Goal: Task Accomplishment & Management: Complete application form

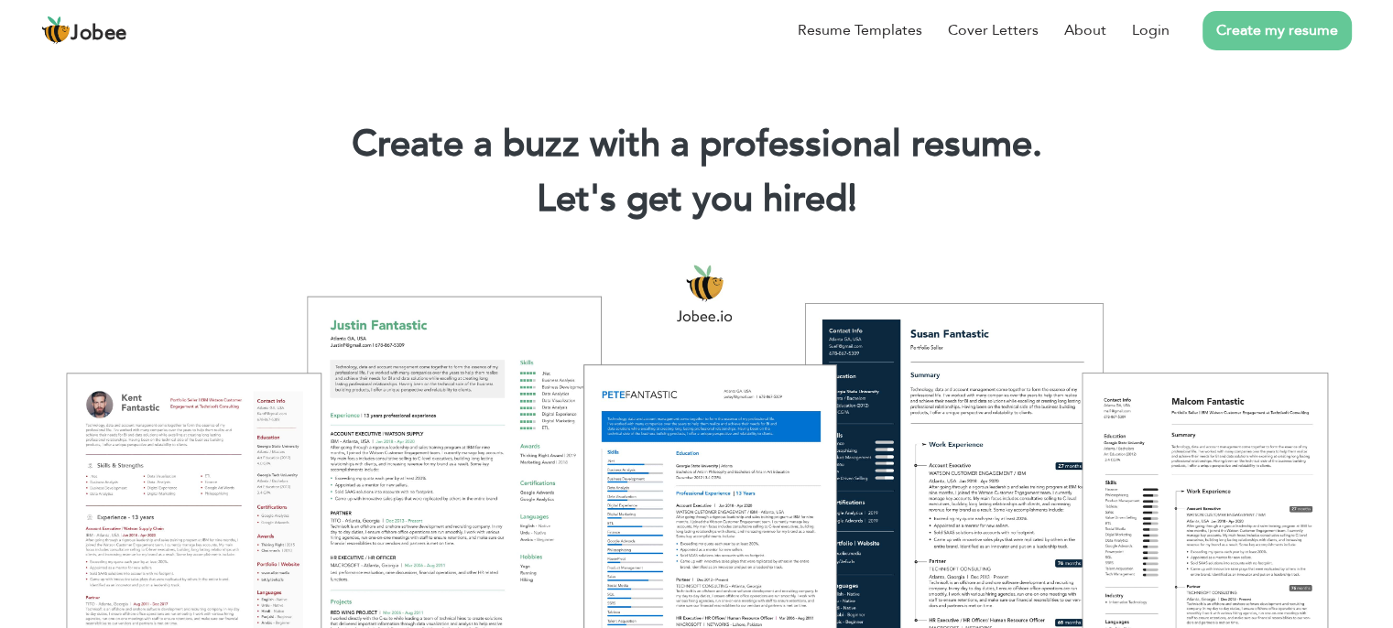
click at [1292, 24] on link "Create my resume" at bounding box center [1276, 30] width 149 height 39
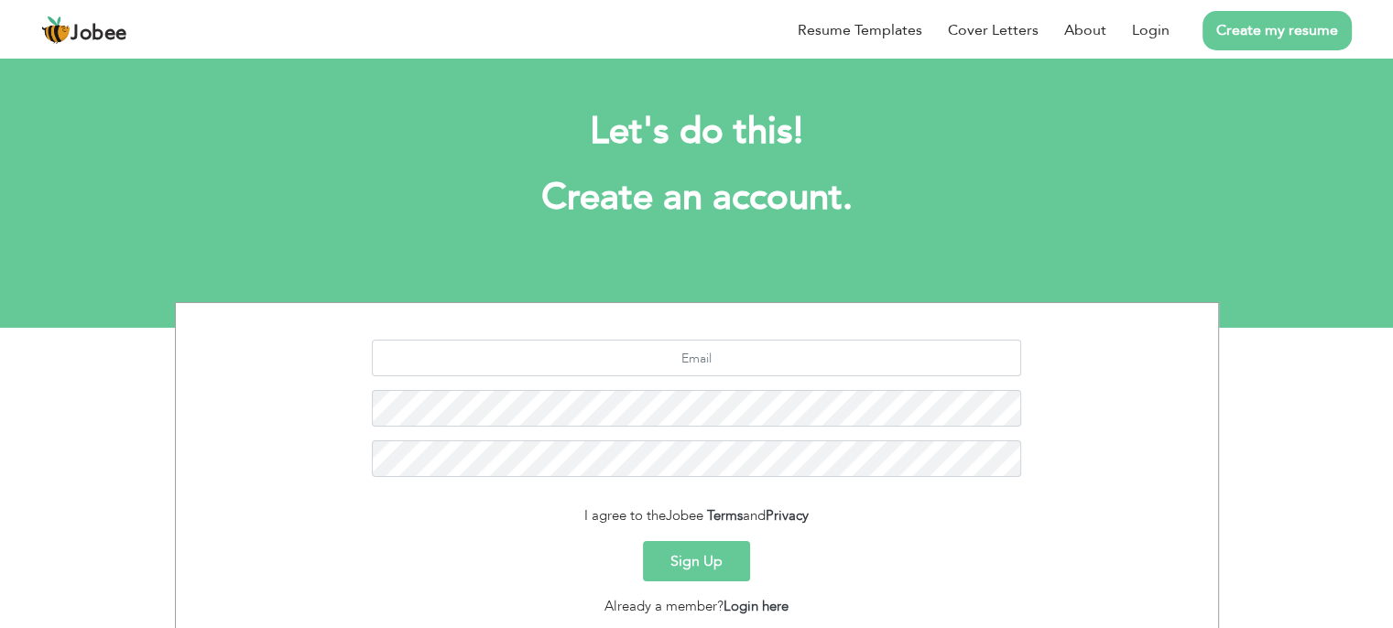
scroll to position [37, 0]
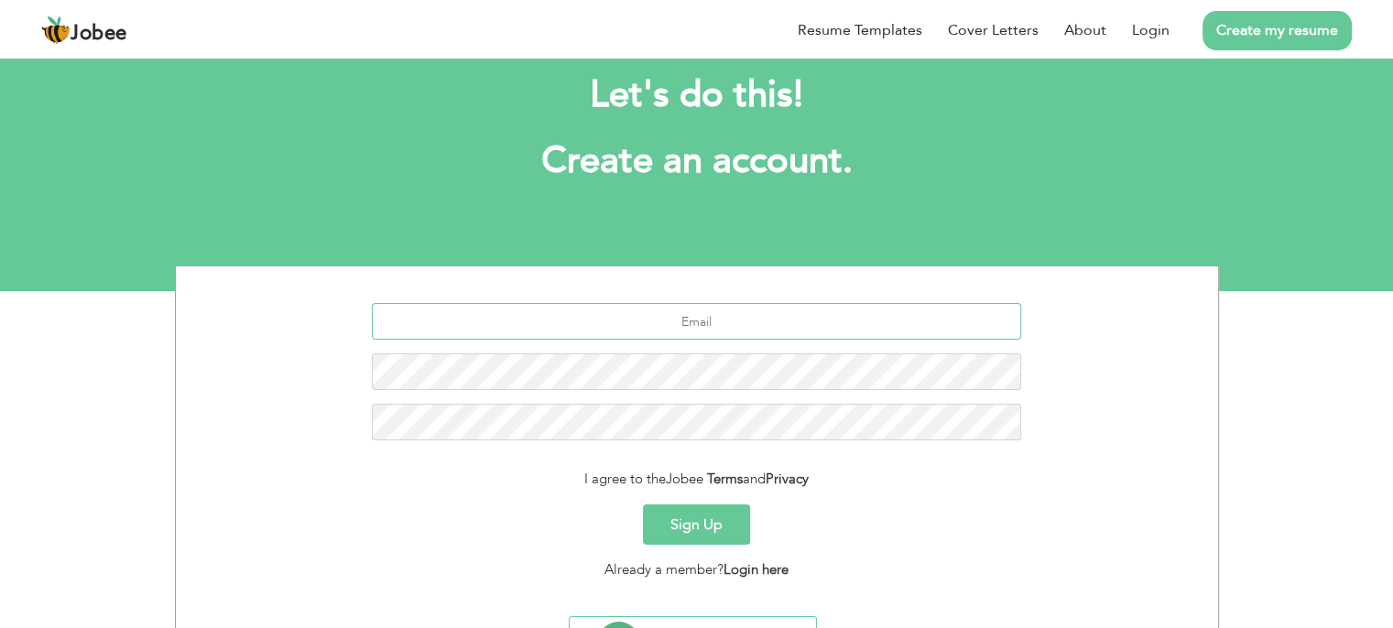
click at [773, 311] on input "text" at bounding box center [696, 321] width 649 height 37
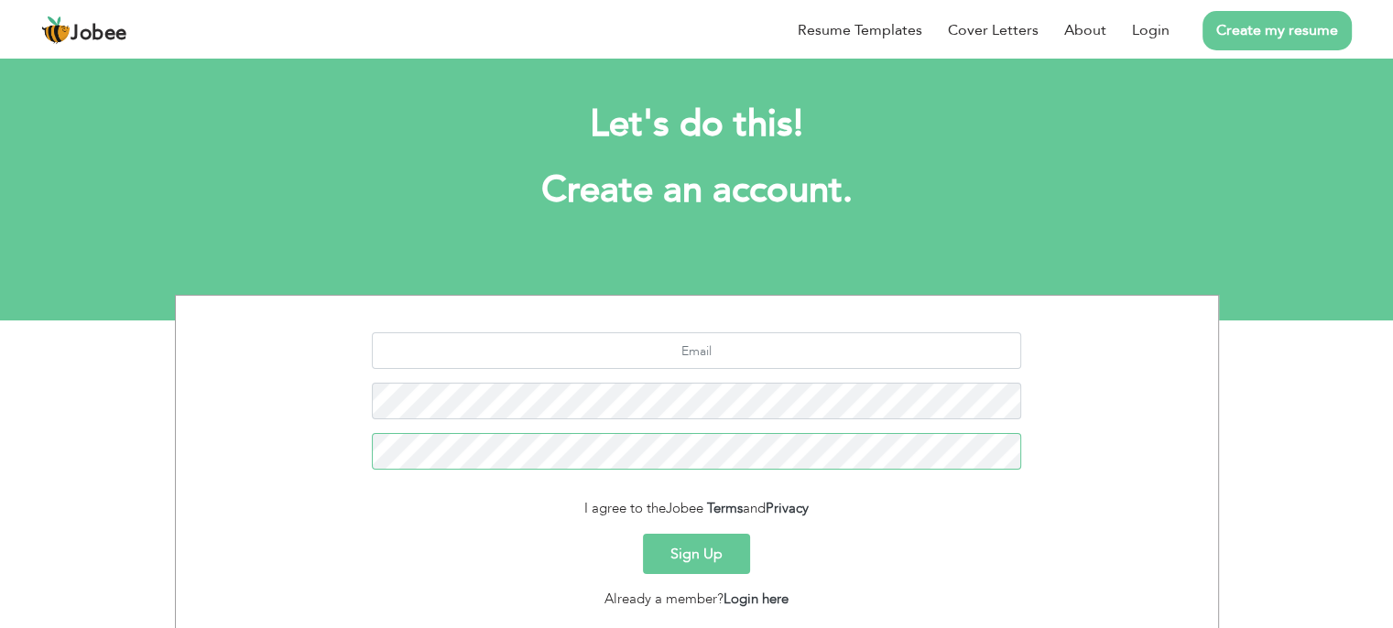
scroll to position [85, 0]
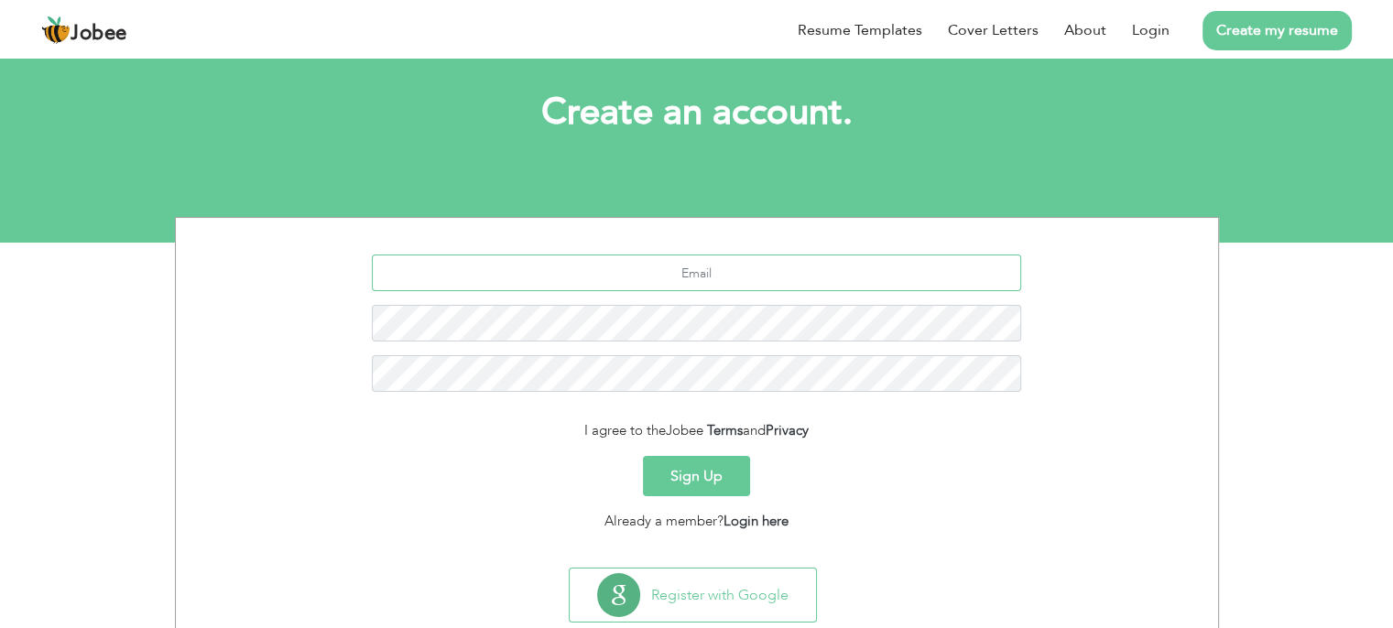
click at [681, 274] on input "text" at bounding box center [696, 273] width 649 height 37
type input "Engr.khankakki1@gmail.com"
click at [787, 462] on div "Sign Up" at bounding box center [697, 476] width 1014 height 40
click at [707, 472] on button "Sign Up" at bounding box center [696, 476] width 107 height 40
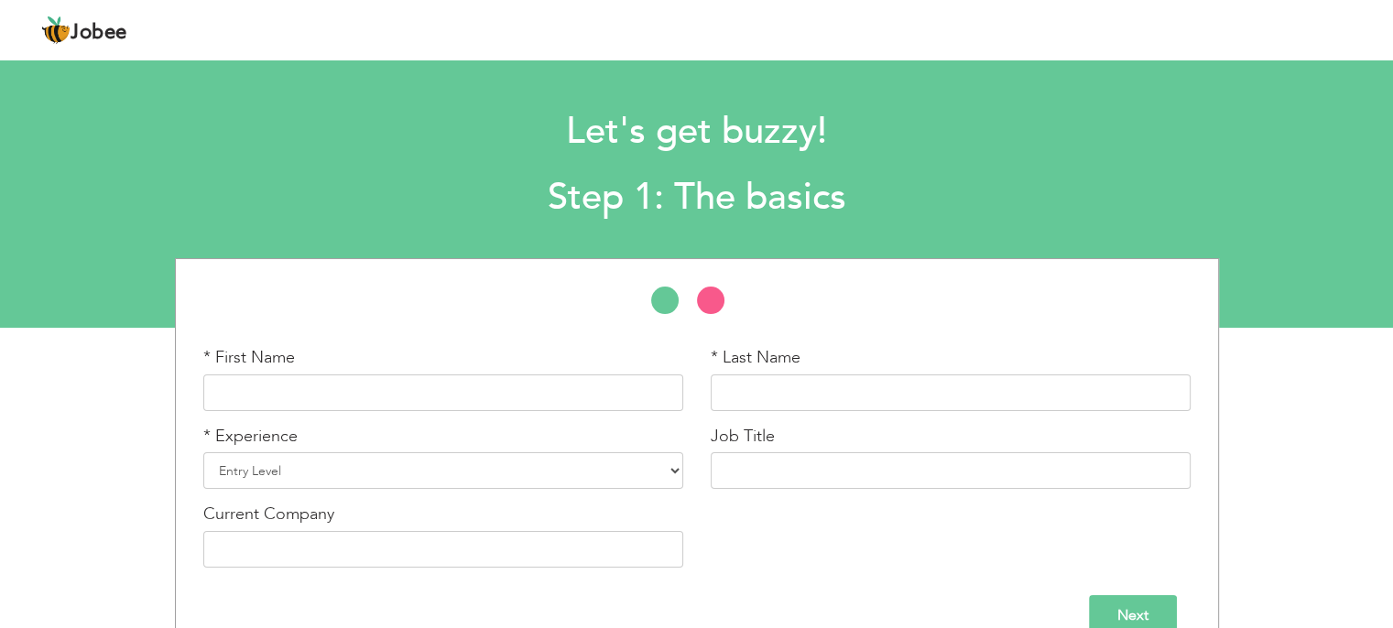
click at [652, 342] on div "* First Name * Last Name * Experience Entry Level Less than 1 Year 1 Year 2 Yea…" at bounding box center [697, 420] width 1014 height 322
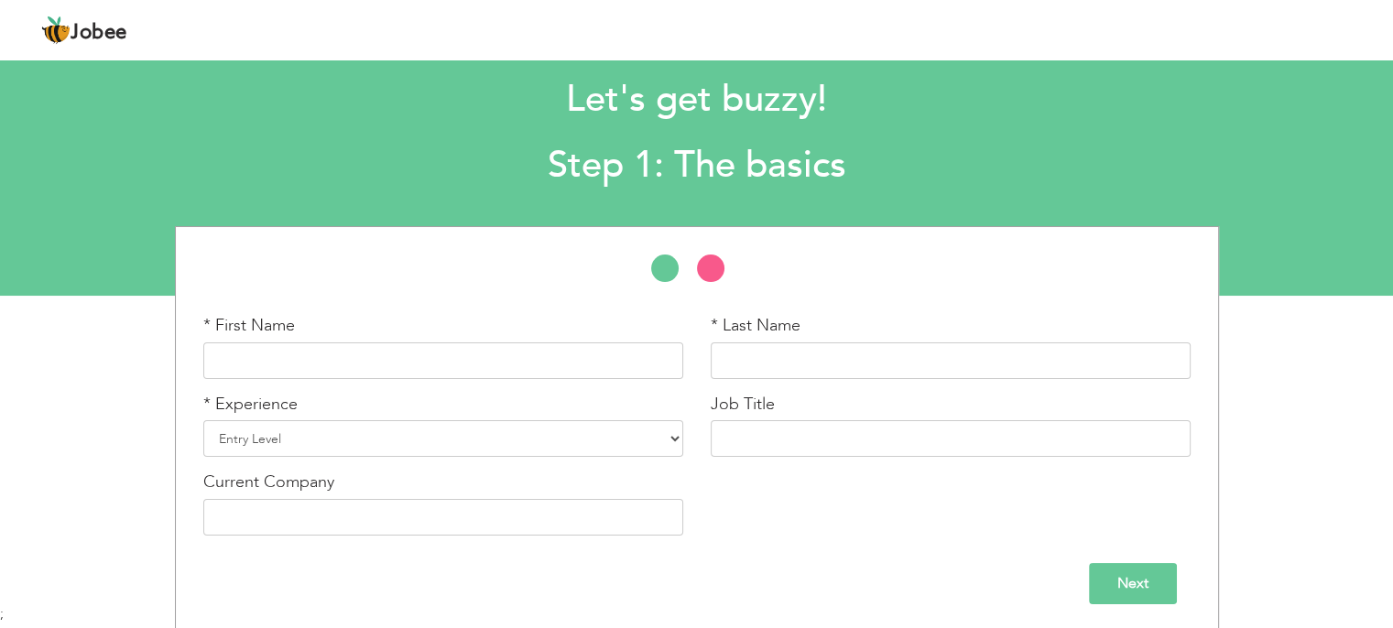
scroll to position [36, 0]
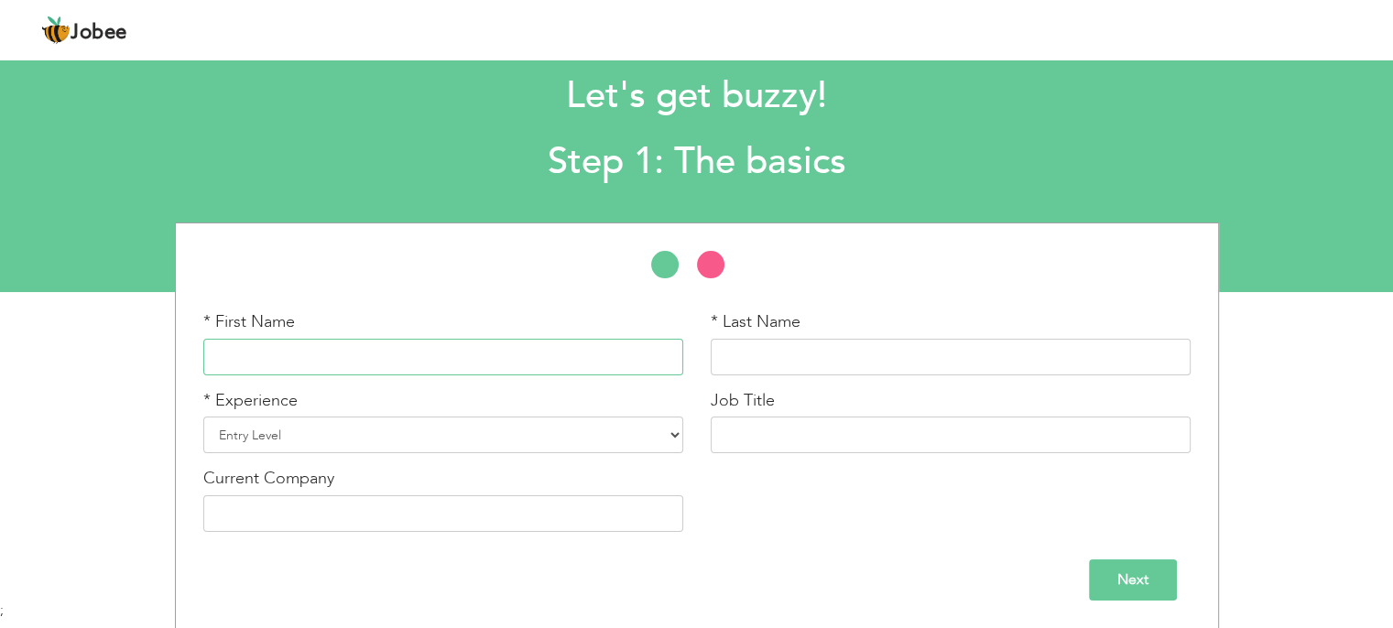
click at [333, 363] on input "text" at bounding box center [443, 357] width 480 height 37
type input "Engr [PERSON_NAME]"
type input "Khan"
click at [316, 432] on select "Entry Level Less than 1 Year 1 Year 2 Years 3 Years 4 Years 5 Years 6 Years 7 Y…" at bounding box center [443, 435] width 480 height 37
select select "9"
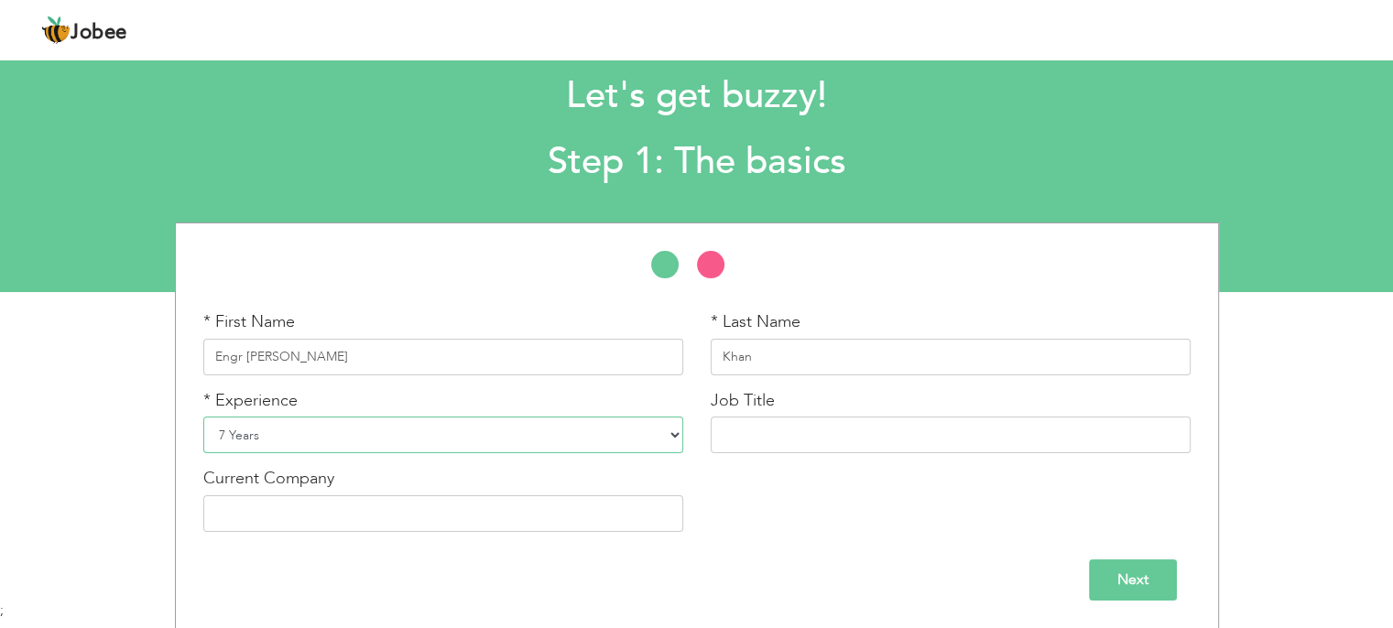
click at [203, 417] on select "Entry Level Less than 1 Year 1 Year 2 Years 3 Years 4 Years 5 Years 6 Years 7 Y…" at bounding box center [443, 435] width 480 height 37
click at [758, 421] on input "text" at bounding box center [951, 435] width 480 height 37
type input "QC Electrical Engineer"
click at [375, 510] on input "text" at bounding box center [443, 513] width 480 height 37
click at [1142, 576] on input "Next" at bounding box center [1133, 579] width 88 height 41
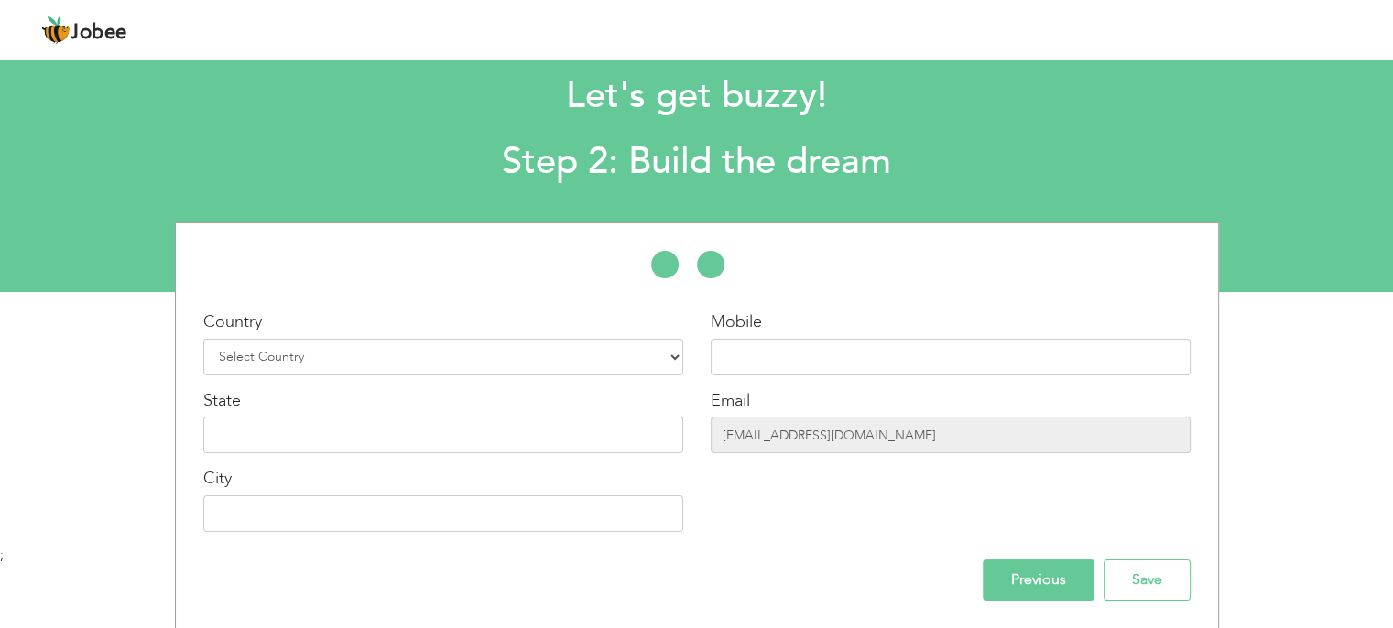
click at [535, 332] on div "Country Select Country Afghanistan Albania Algeria American Samoa Andorra Angol…" at bounding box center [443, 342] width 480 height 65
click at [527, 345] on select "Select Country Afghanistan Albania Algeria American Samoa Andorra Angola Anguil…" at bounding box center [443, 357] width 480 height 37
select select "166"
click at [203, 339] on select "Select Country Afghanistan Albania Algeria American Samoa Andorra Angola Anguil…" at bounding box center [443, 357] width 480 height 37
click at [787, 342] on input "text" at bounding box center [951, 357] width 480 height 37
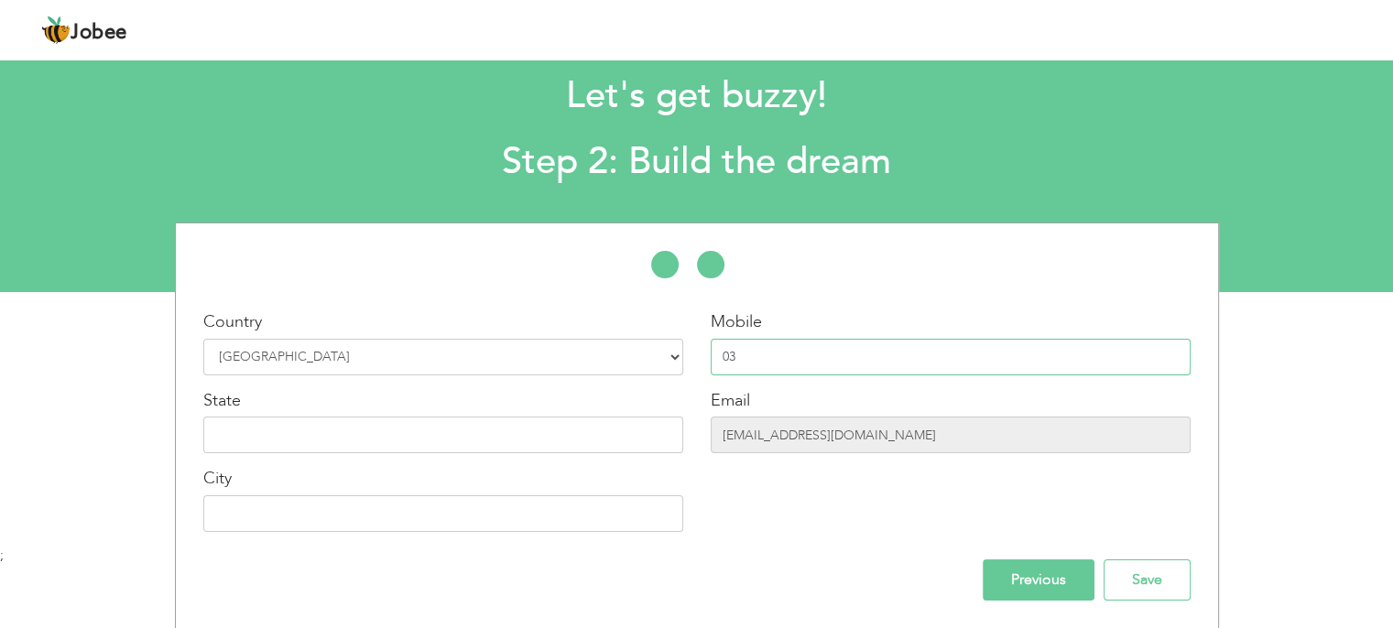
type input "0"
type input "+923318131757"
click at [281, 429] on input "text" at bounding box center [443, 435] width 480 height 37
type input "KPK"
click at [382, 521] on input "text" at bounding box center [443, 513] width 480 height 37
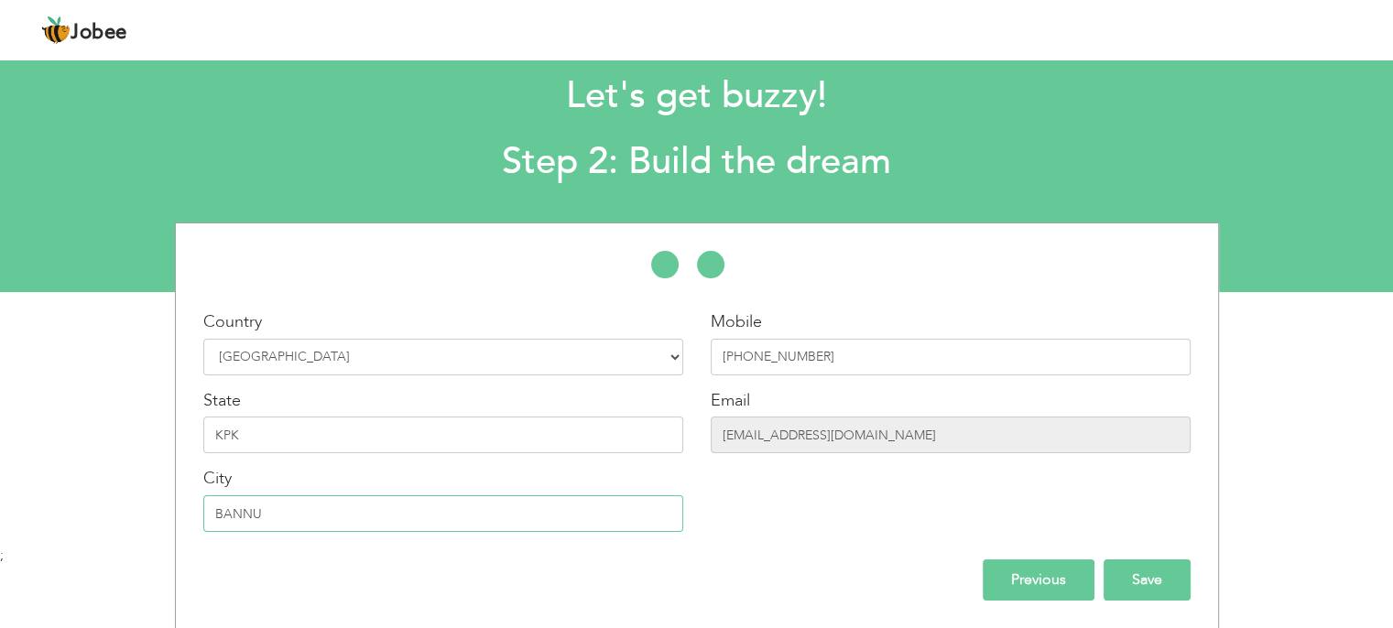
type input "BANNU"
click at [1147, 581] on input "Save" at bounding box center [1146, 579] width 87 height 41
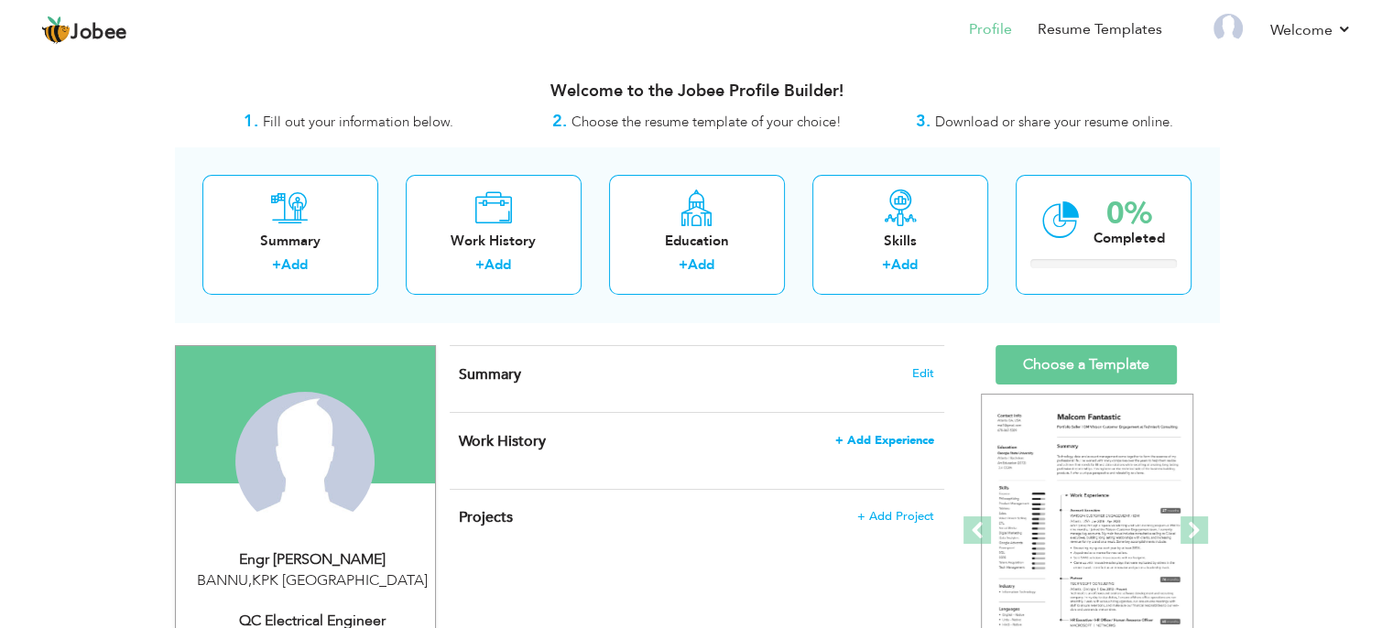
click at [904, 444] on span "+ Add Experience" at bounding box center [884, 440] width 99 height 13
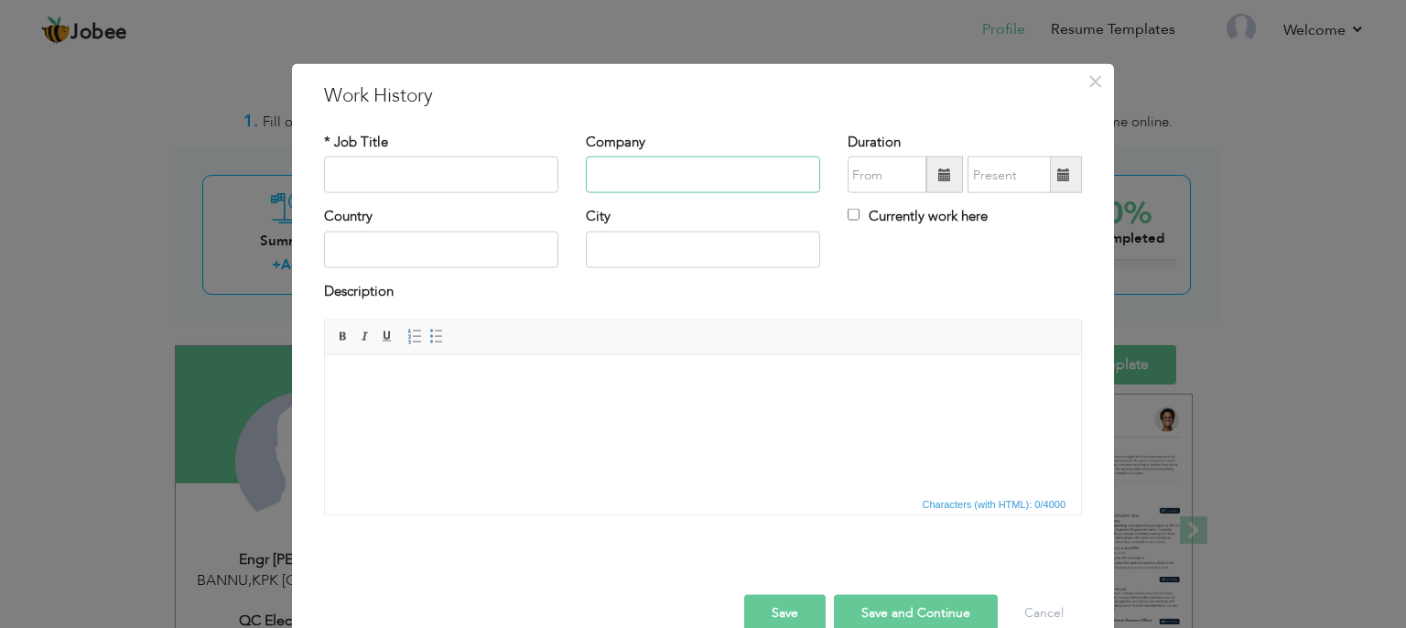
click at [610, 169] on input "text" at bounding box center [703, 175] width 234 height 37
click at [1088, 76] on span "×" at bounding box center [1096, 81] width 16 height 33
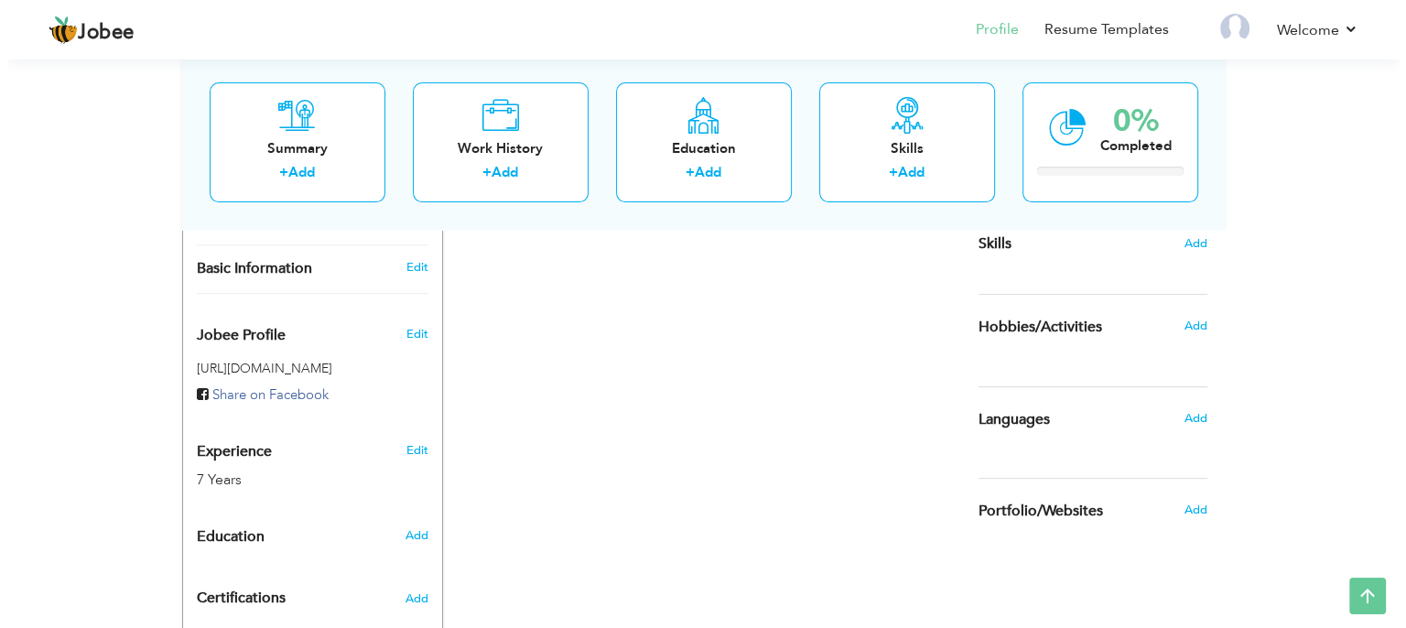
scroll to position [498, 0]
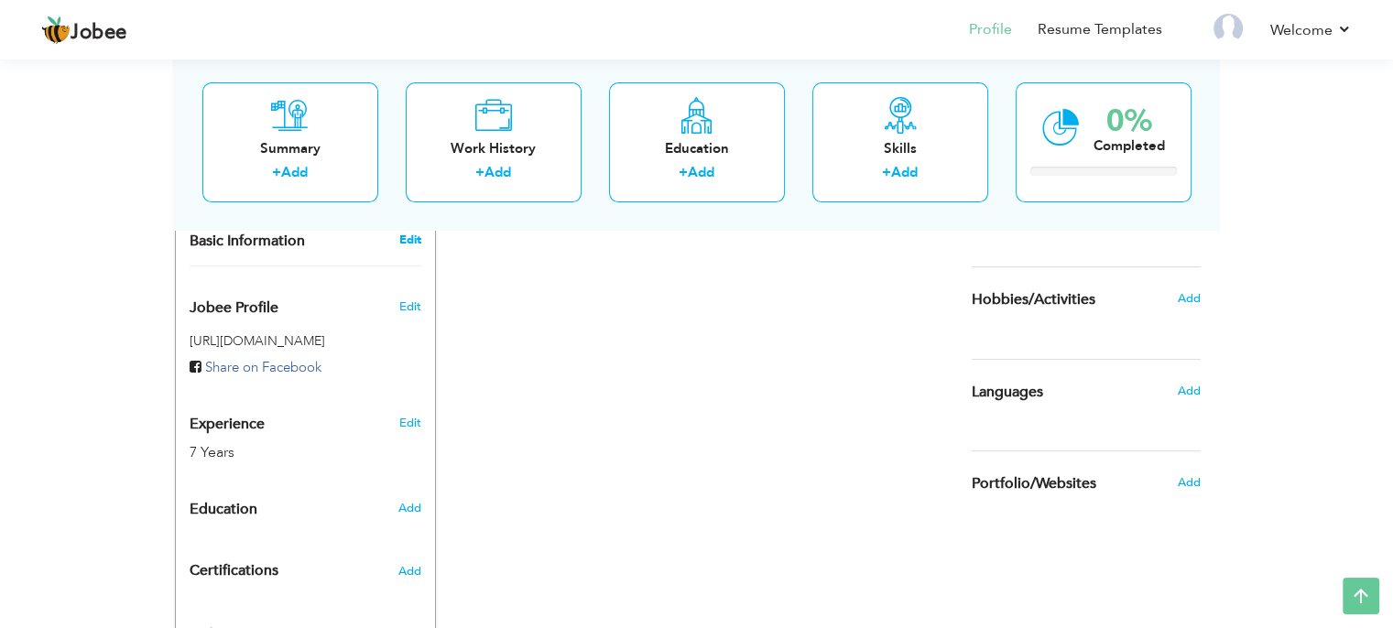
click at [411, 232] on link "Edit" at bounding box center [409, 240] width 22 height 16
type input "Engr Wahid"
type input "Khan"
type input "+923318131757"
select select "number:166"
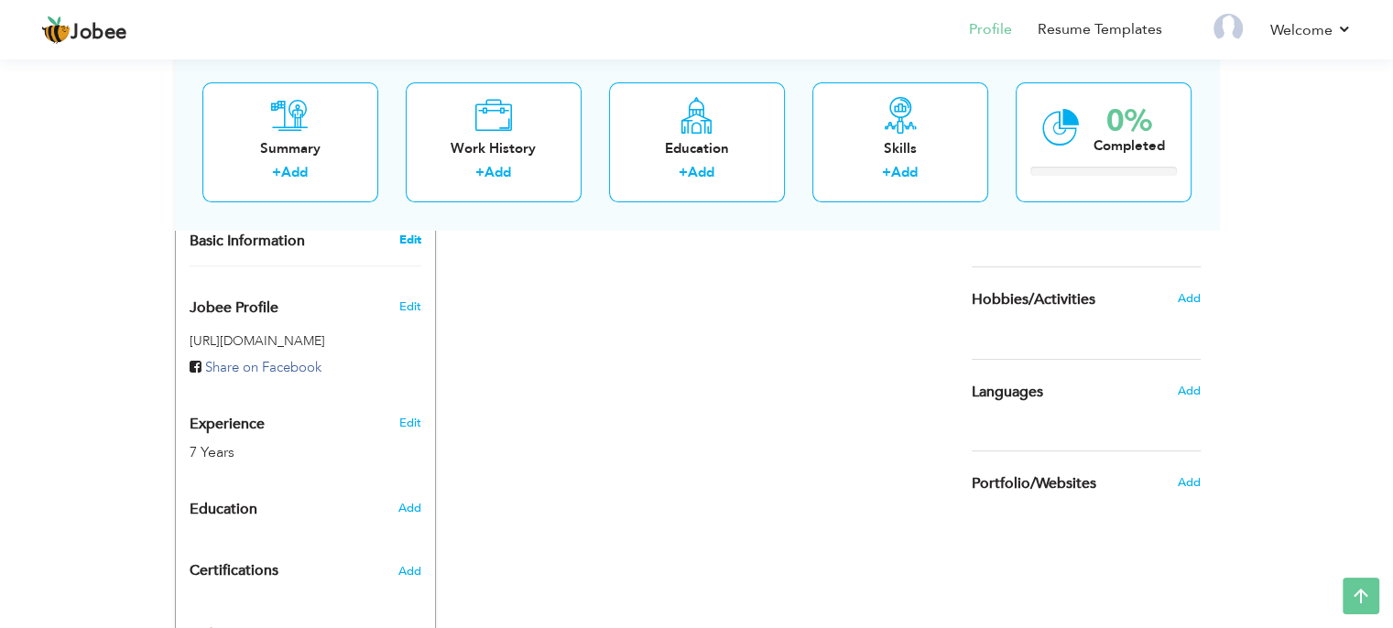
type input "KPK"
type input "BANNU"
select select "number:9"
type input "QC Electrical Engineer"
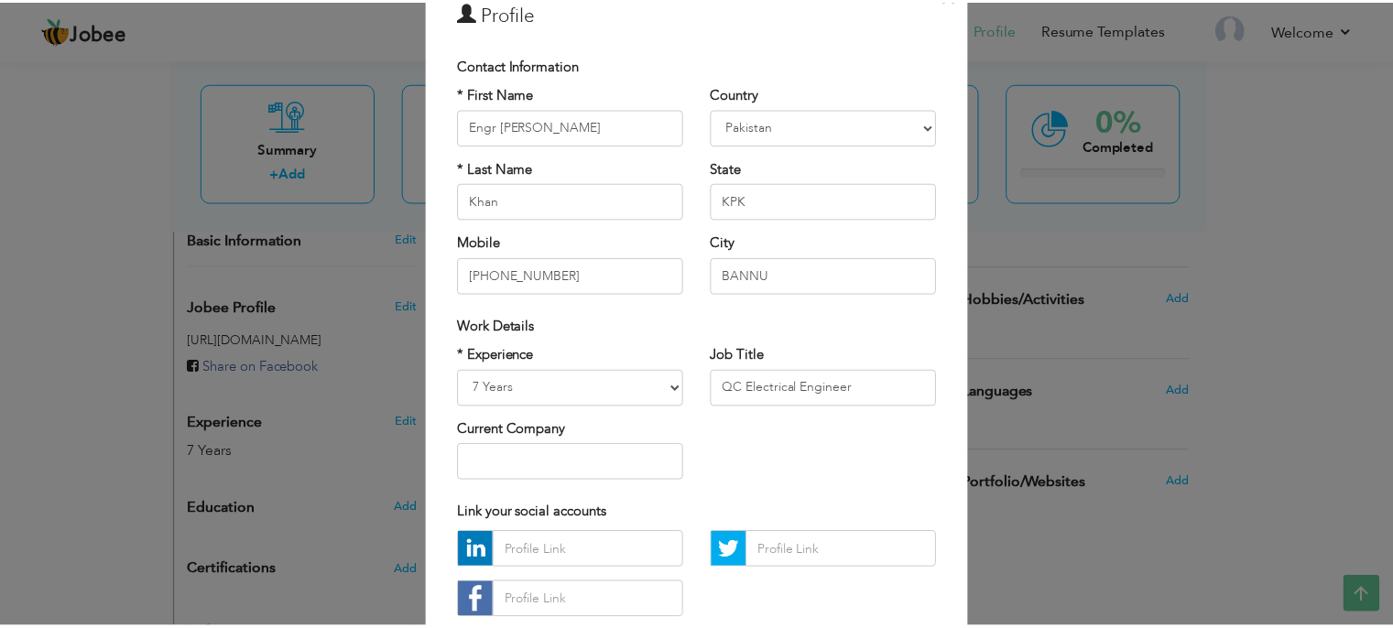
scroll to position [83, 0]
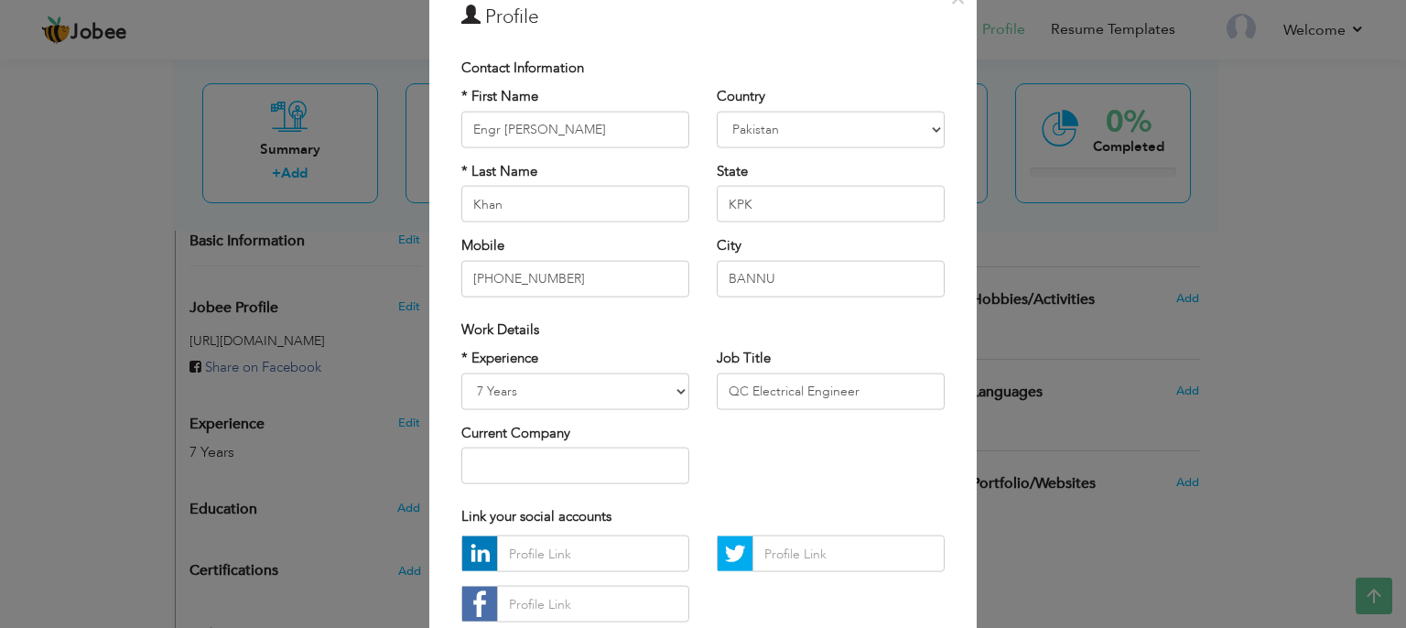
click at [1272, 114] on div "× Profile Contact Information * First Name Engr Wahid * Last Name U.K" at bounding box center [703, 314] width 1406 height 628
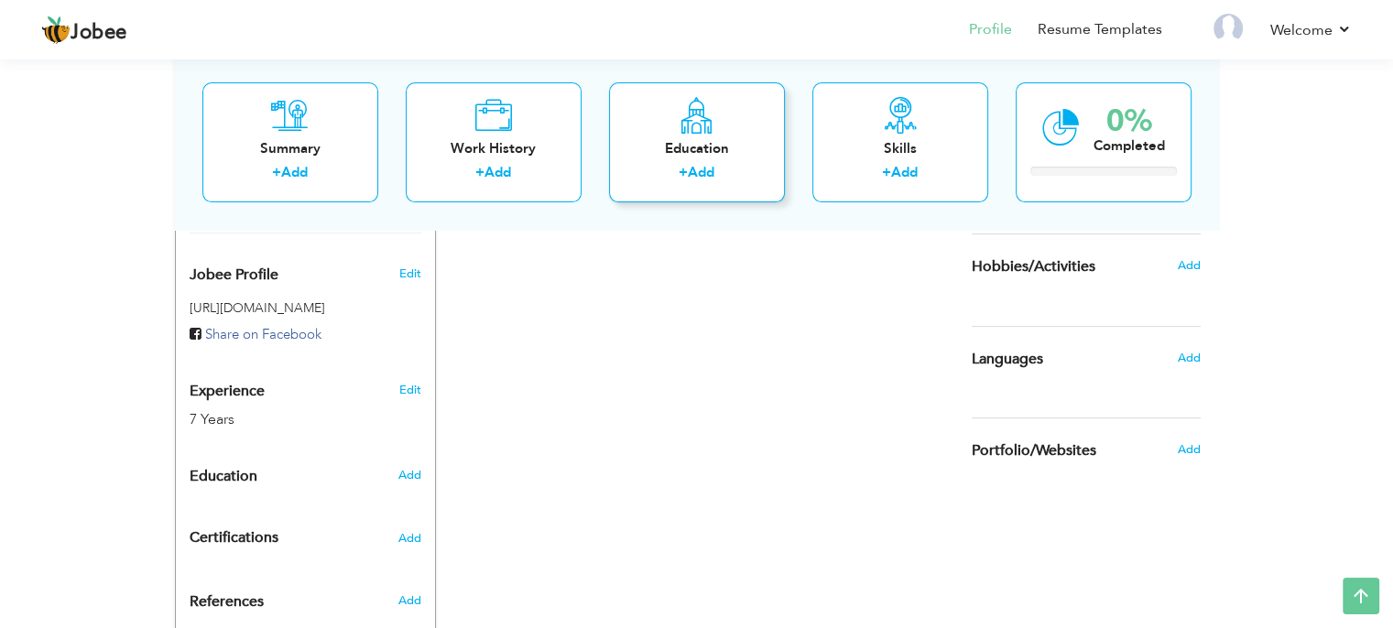
scroll to position [535, 0]
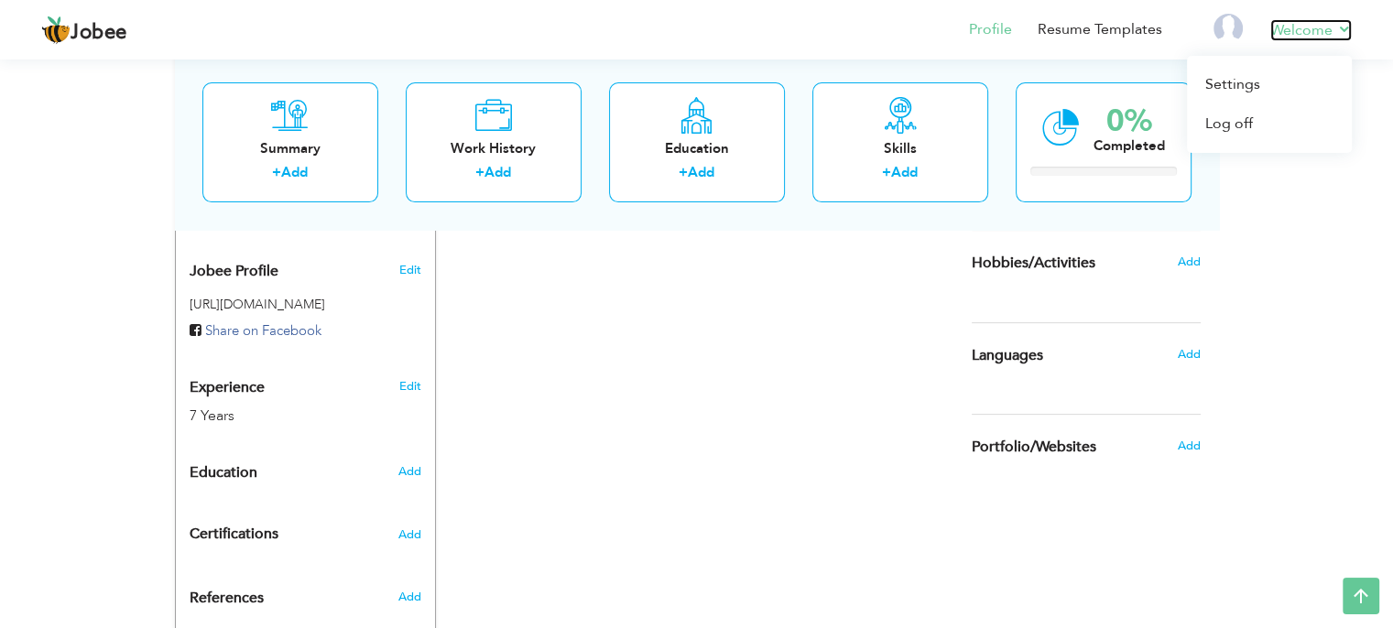
click at [1340, 37] on link "Welcome" at bounding box center [1310, 30] width 81 height 22
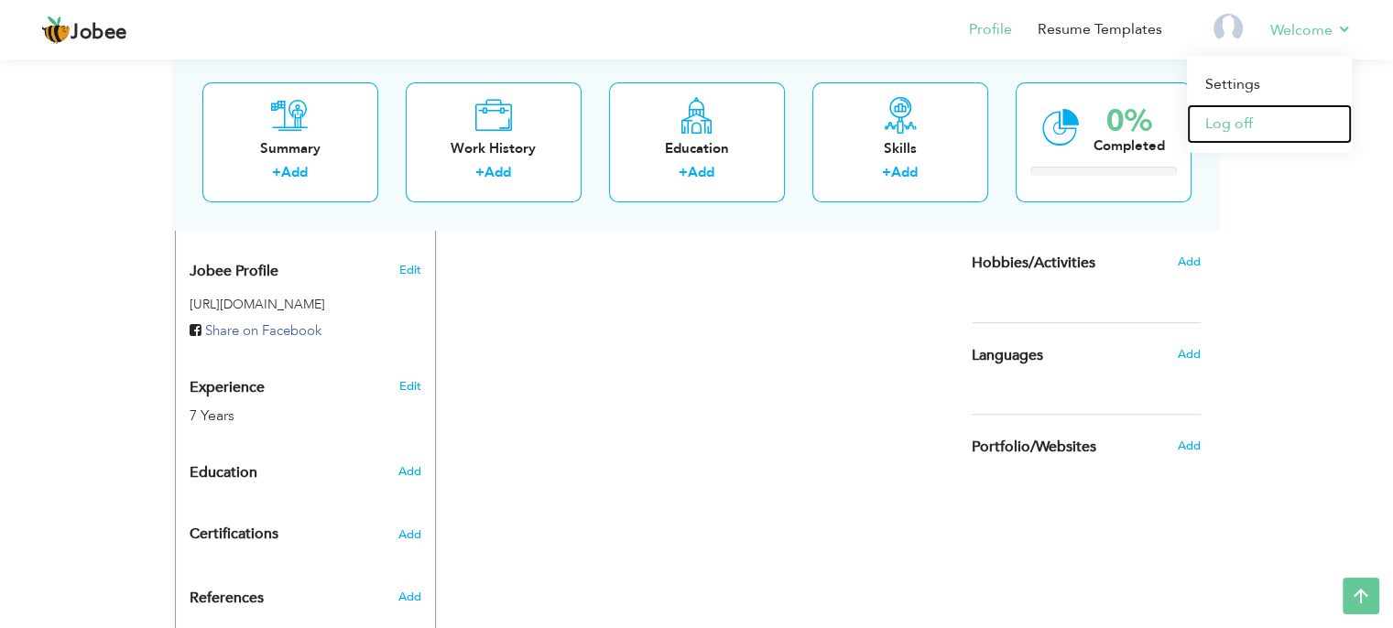
click at [1239, 120] on link "Log off" at bounding box center [1269, 123] width 165 height 39
